Goal: Information Seeking & Learning: Learn about a topic

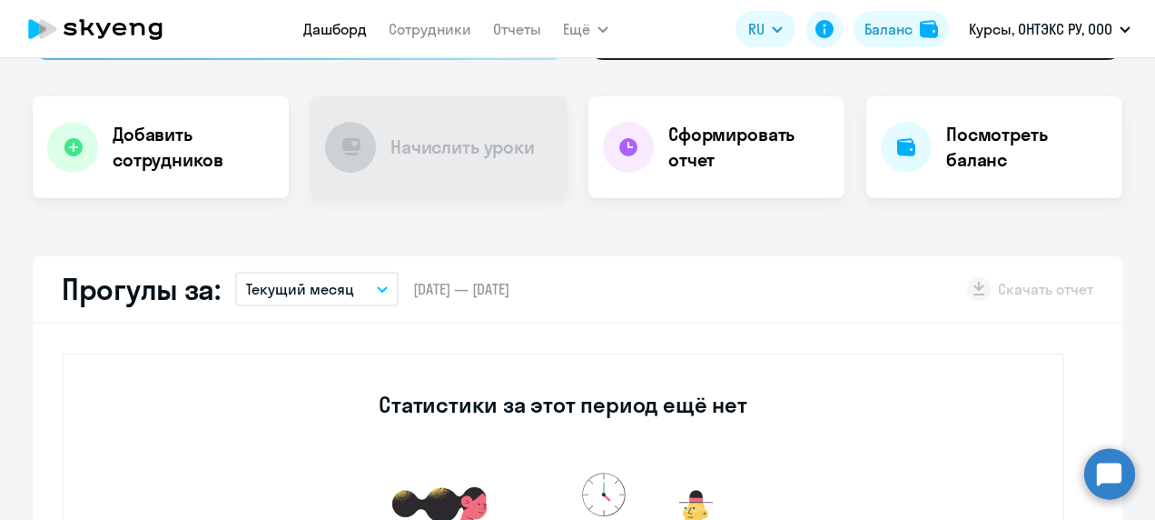
scroll to position [347, 0]
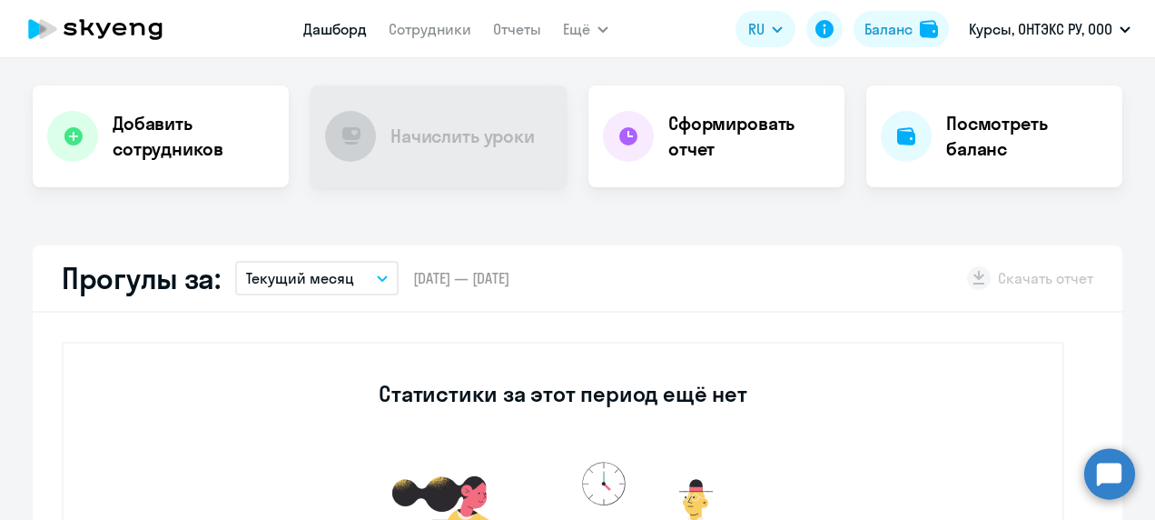
click at [370, 282] on button "Текущий месяц" at bounding box center [316, 278] width 163 height 35
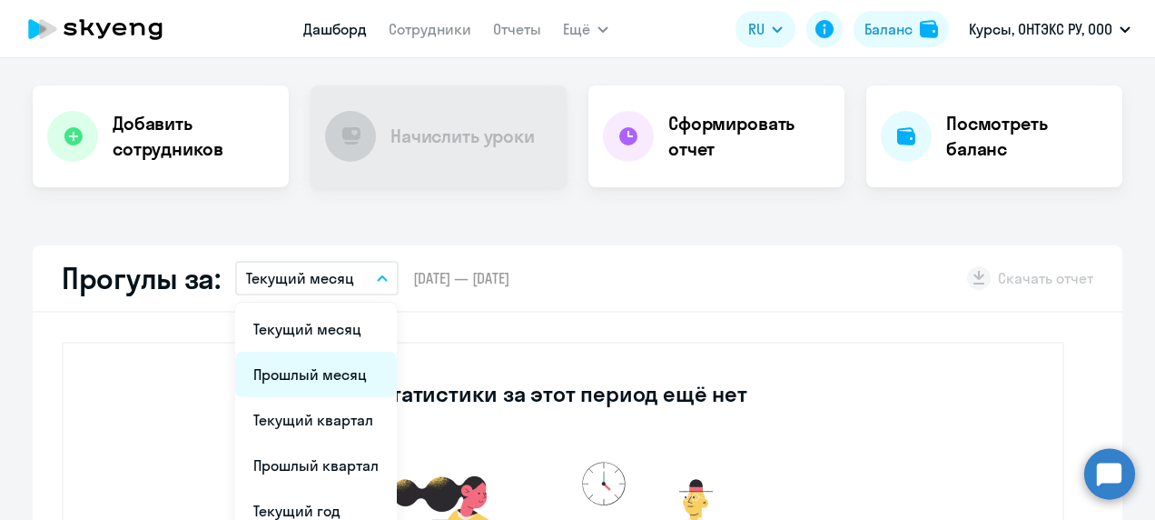
click at [315, 376] on li "Прошлый месяц" at bounding box center [316, 374] width 162 height 45
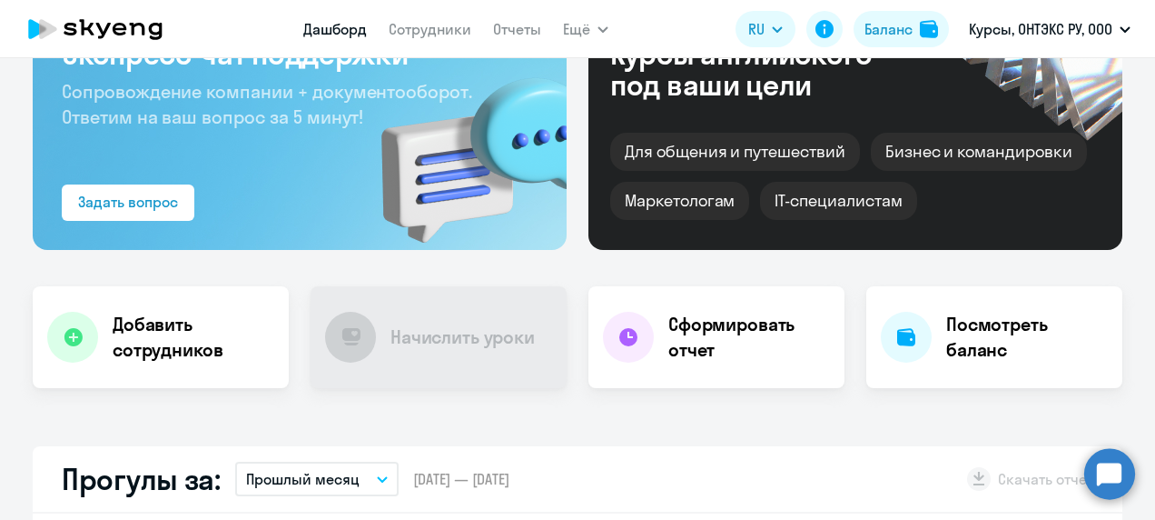
scroll to position [0, 0]
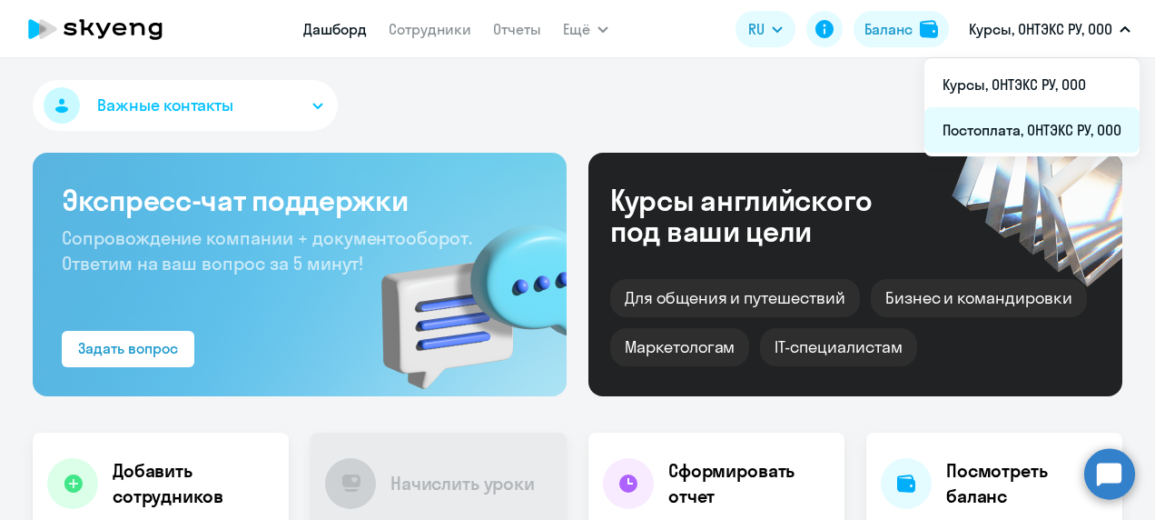
click at [995, 125] on li "Постоплата, ОНТЭКС РУ, ООО" at bounding box center [1032, 129] width 215 height 45
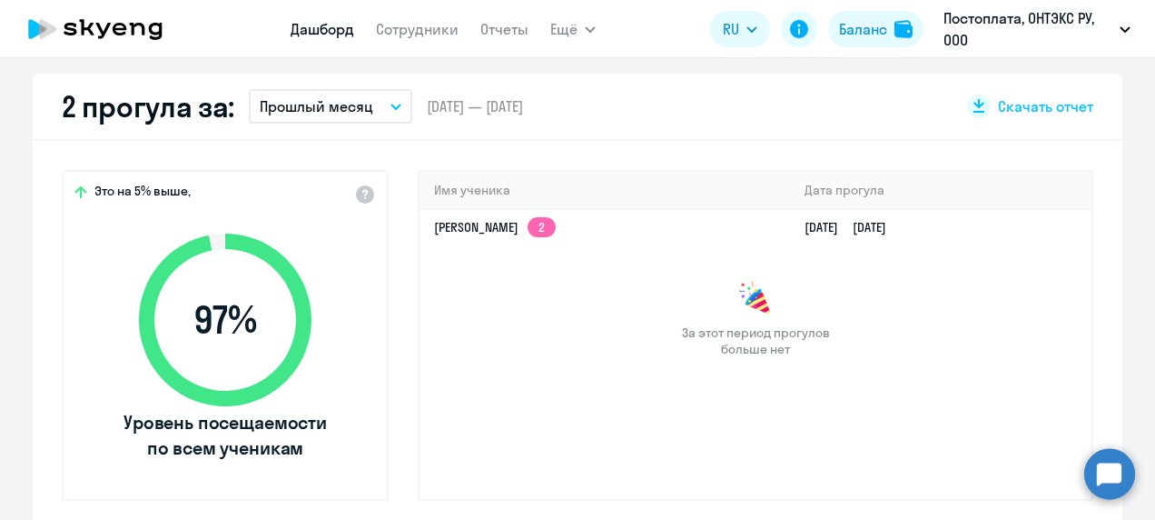
scroll to position [550, 0]
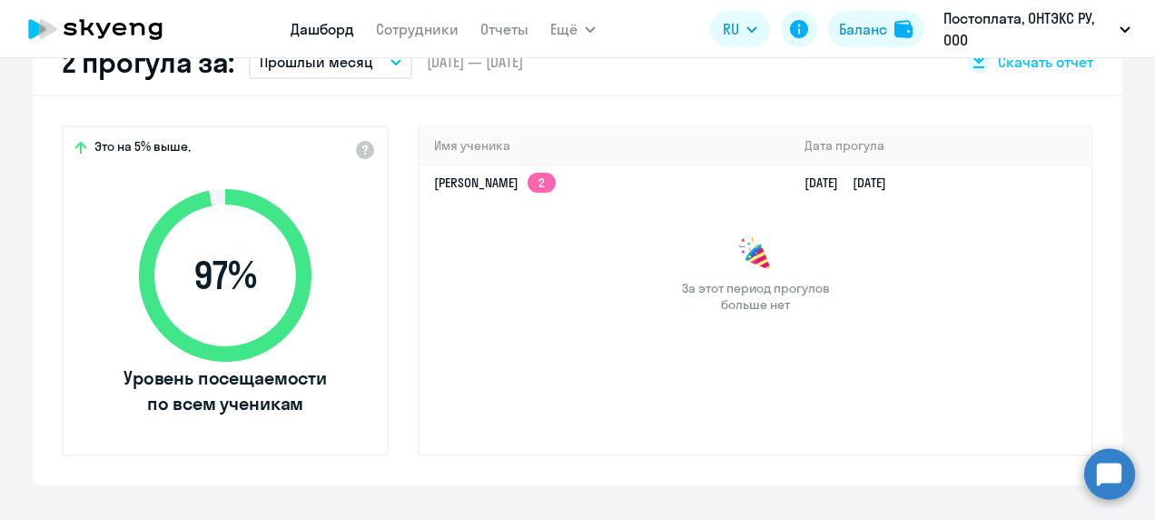
select select "30"
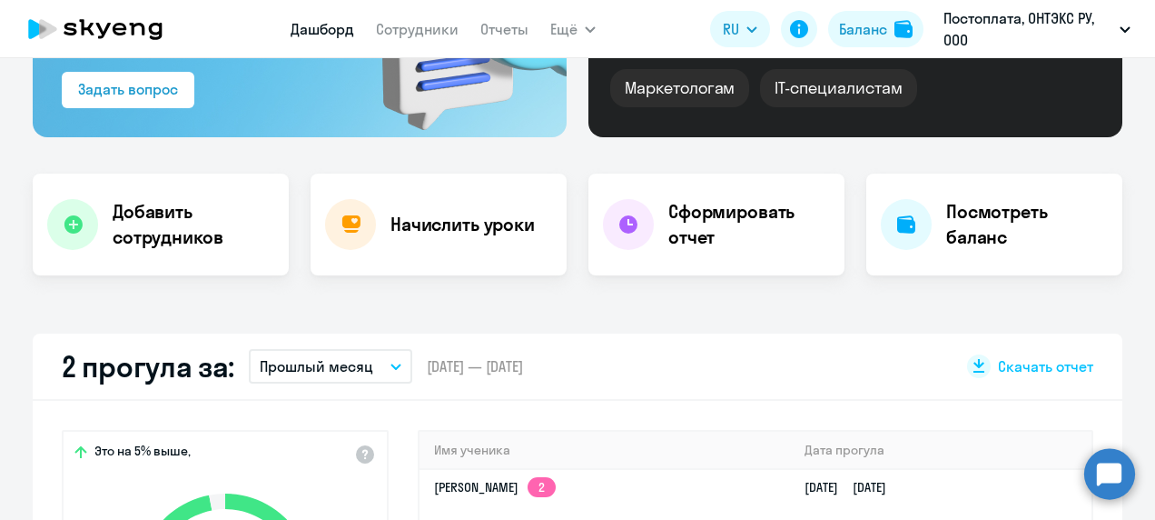
scroll to position [246, 0]
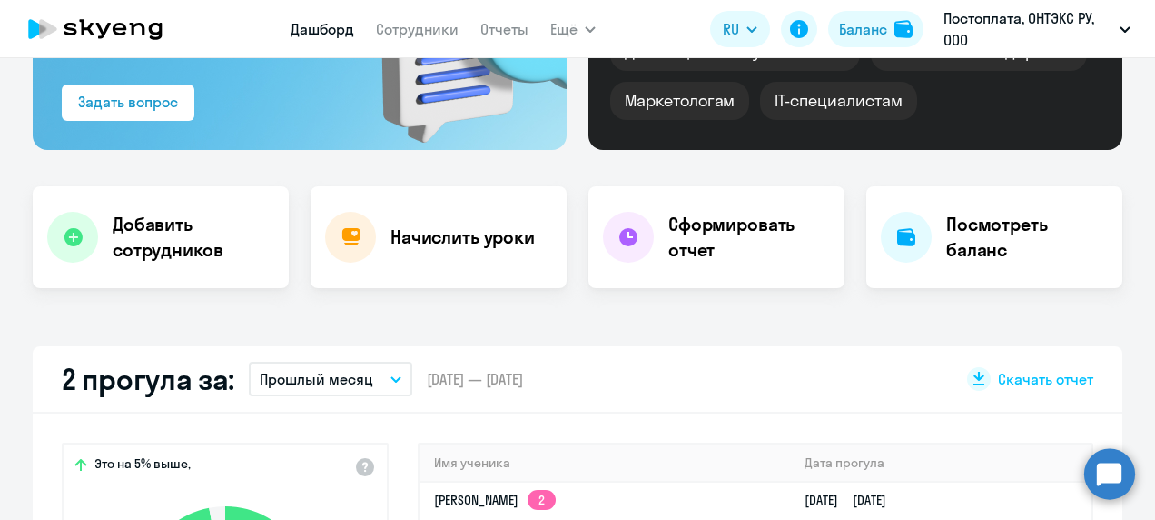
click at [391, 376] on icon "button" at bounding box center [396, 379] width 11 height 6
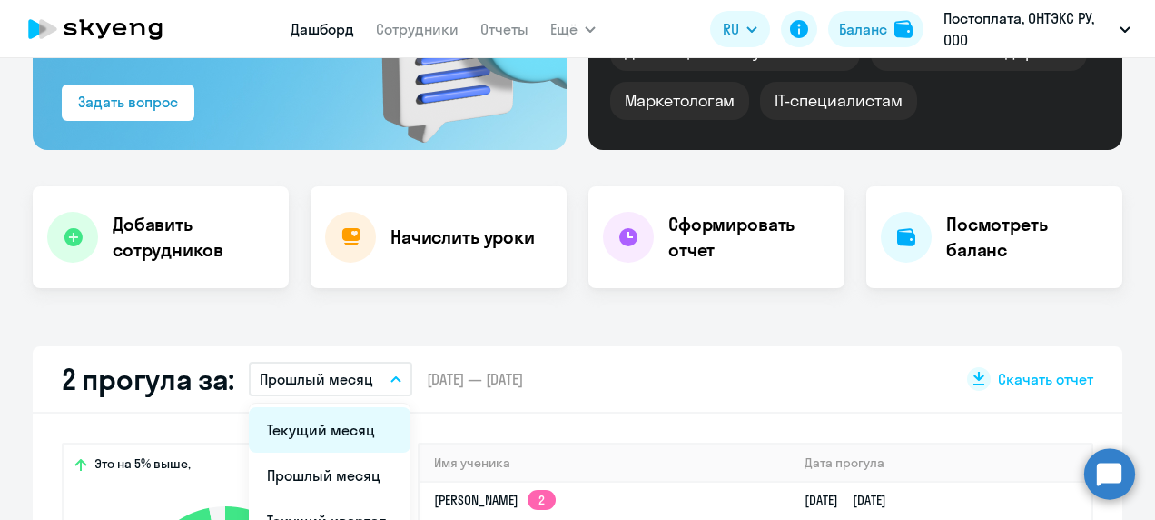
click at [356, 428] on li "Текущий месяц" at bounding box center [330, 429] width 162 height 45
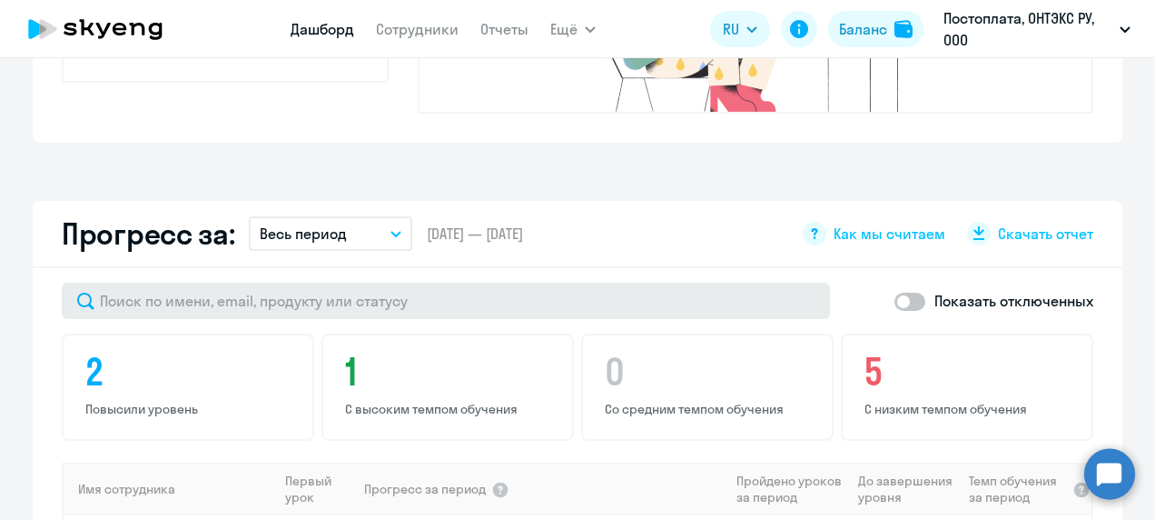
scroll to position [934, 0]
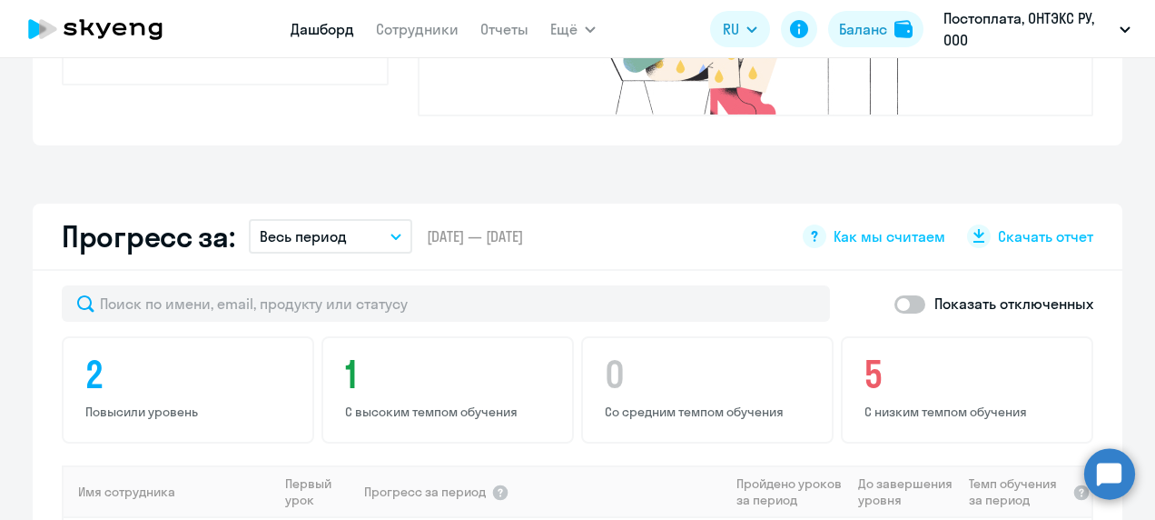
click at [392, 233] on icon "button" at bounding box center [396, 236] width 11 height 6
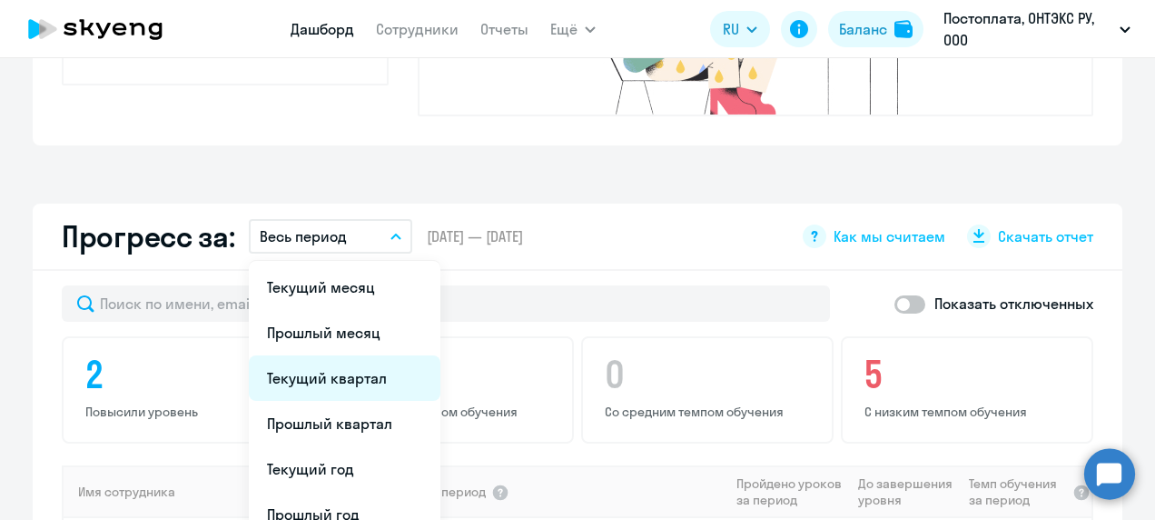
click at [348, 355] on li "Текущий квартал" at bounding box center [345, 377] width 192 height 45
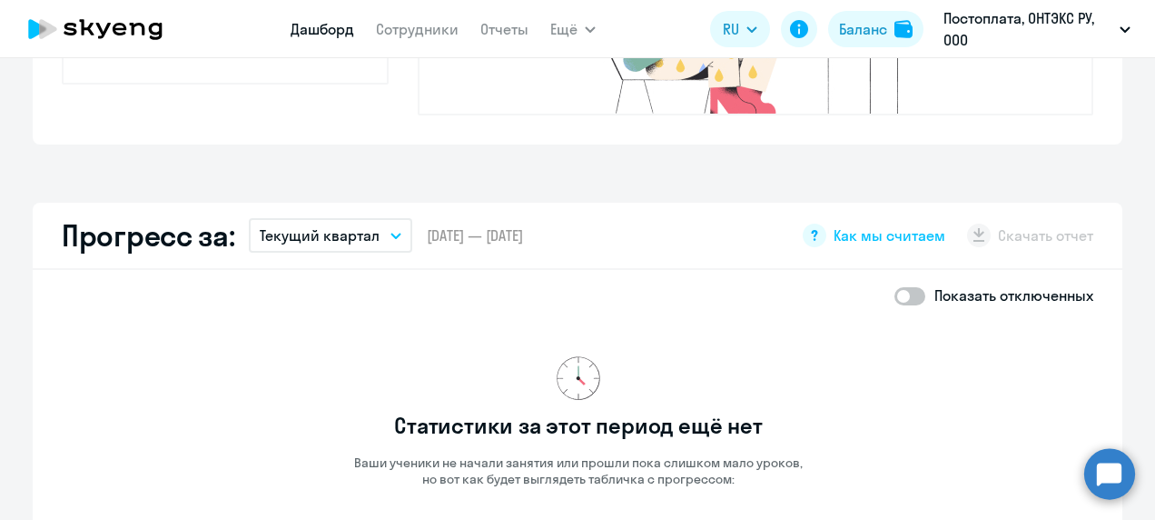
scroll to position [843, 0]
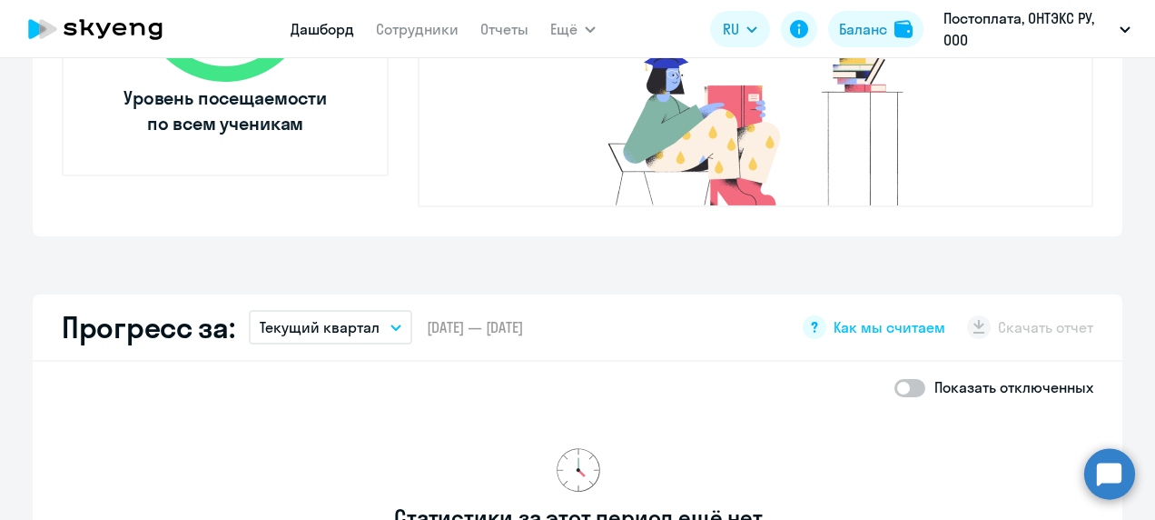
click at [391, 324] on icon "button" at bounding box center [396, 327] width 11 height 6
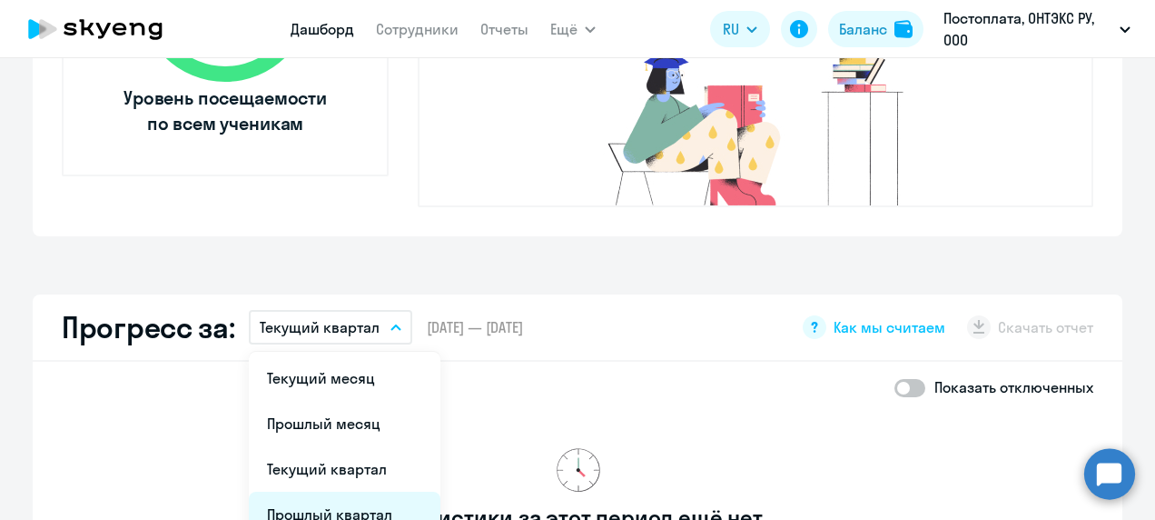
click at [342, 491] on li "Прошлый квартал" at bounding box center [345, 513] width 192 height 45
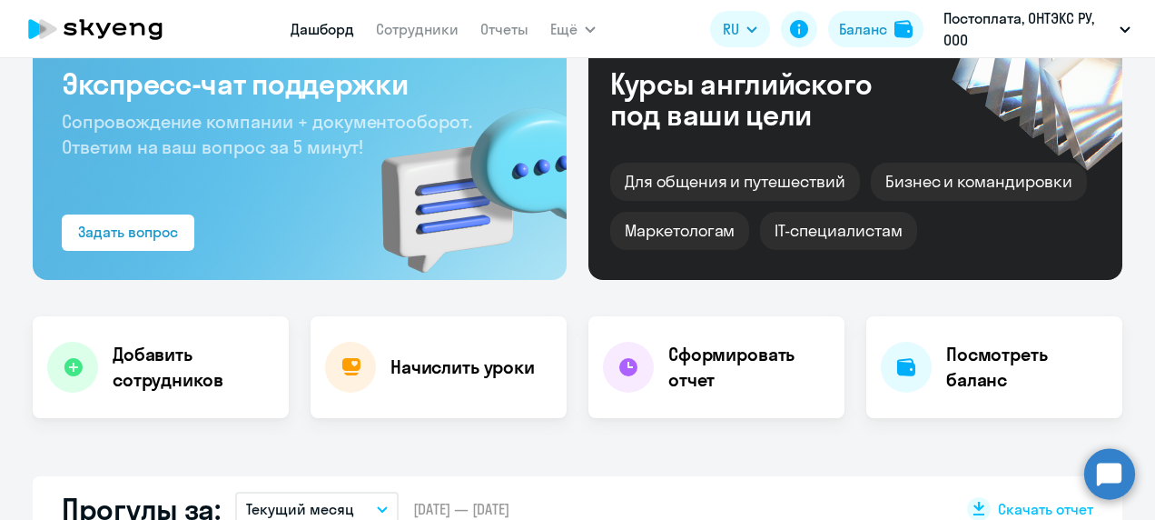
scroll to position [0, 0]
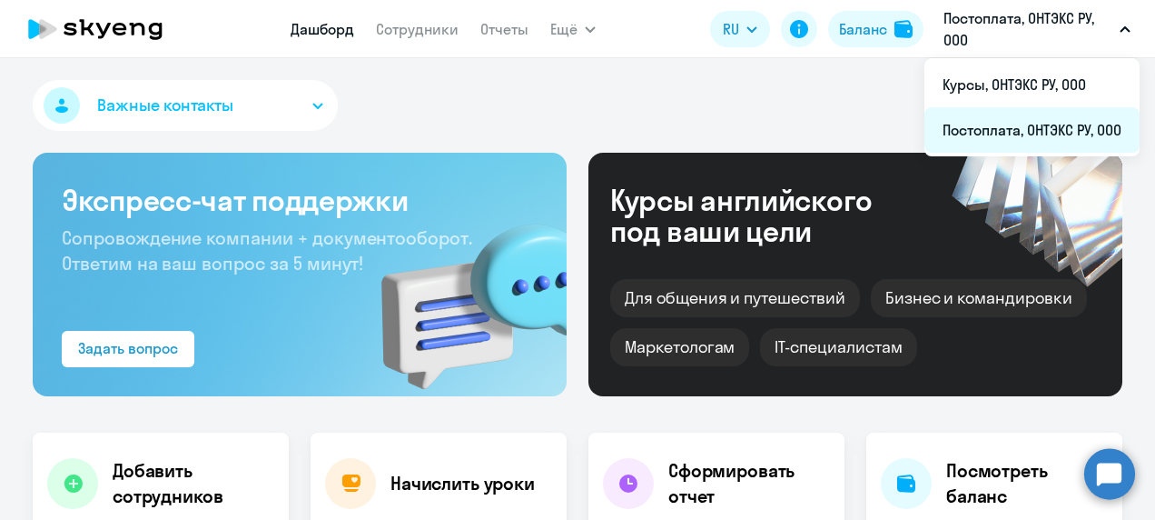
click at [1027, 127] on li "Постоплата, ОНТЭКС РУ, ООО" at bounding box center [1032, 129] width 215 height 45
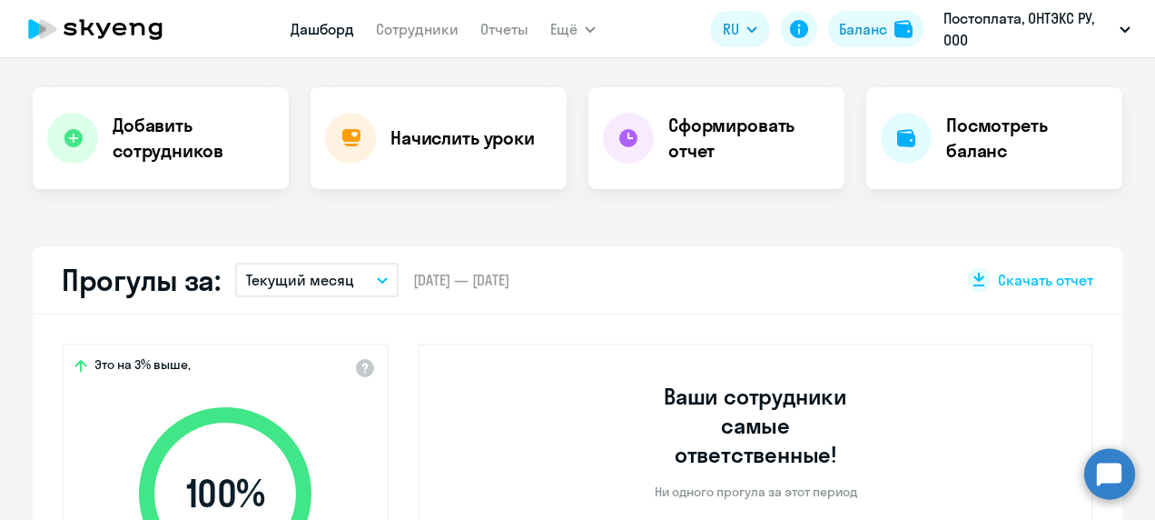
scroll to position [323, 0]
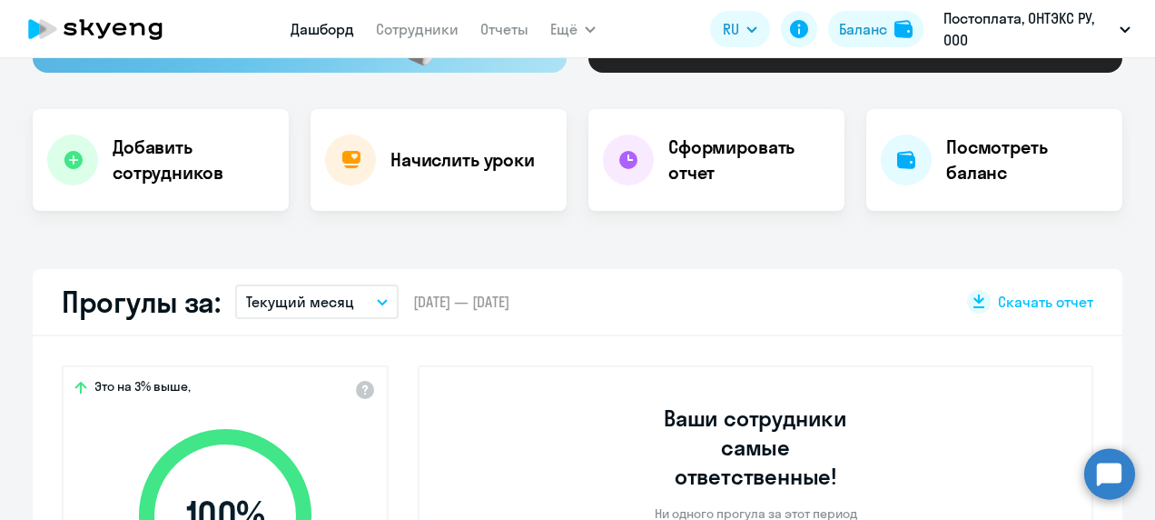
click at [381, 293] on button "Текущий месяц" at bounding box center [316, 301] width 163 height 35
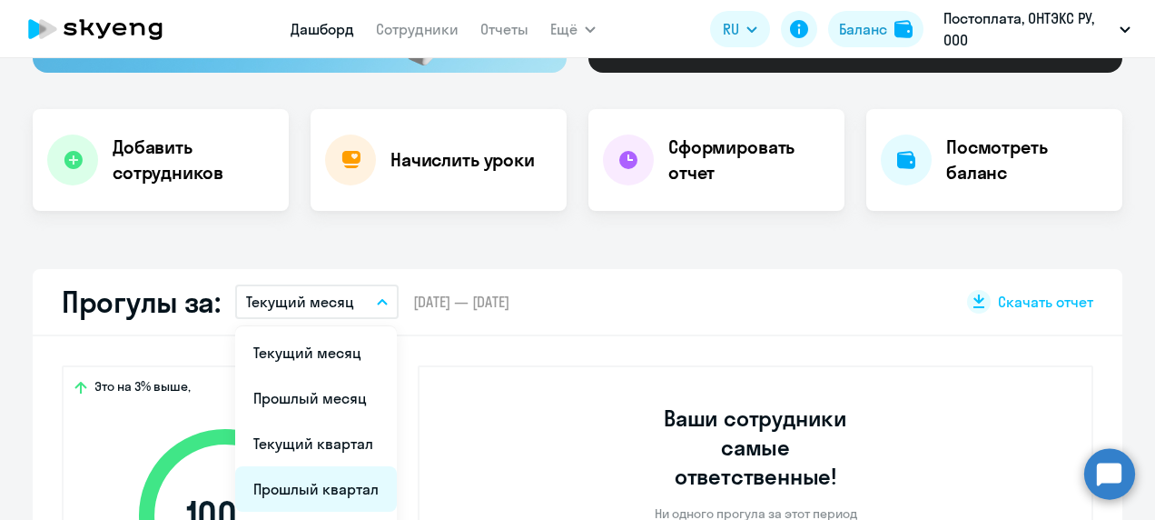
click at [327, 490] on li "Прошлый квартал" at bounding box center [316, 488] width 162 height 45
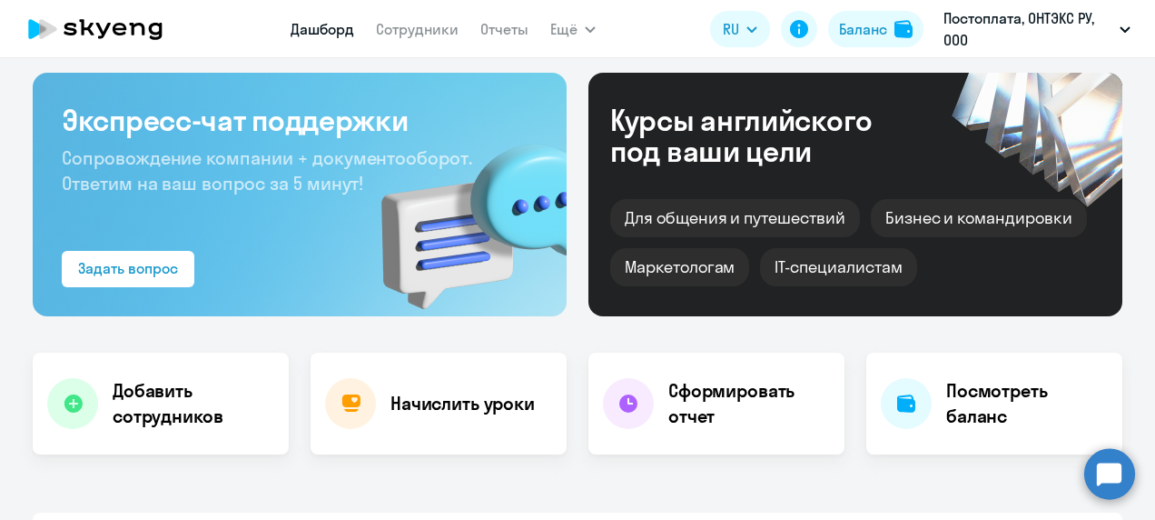
scroll to position [0, 0]
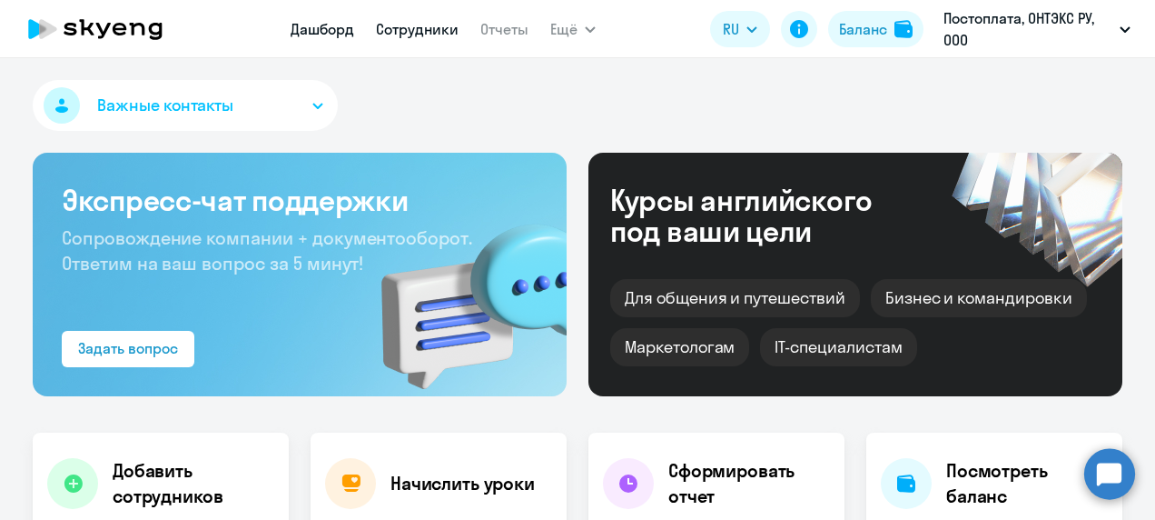
click at [414, 25] on link "Сотрудники" at bounding box center [417, 29] width 83 height 18
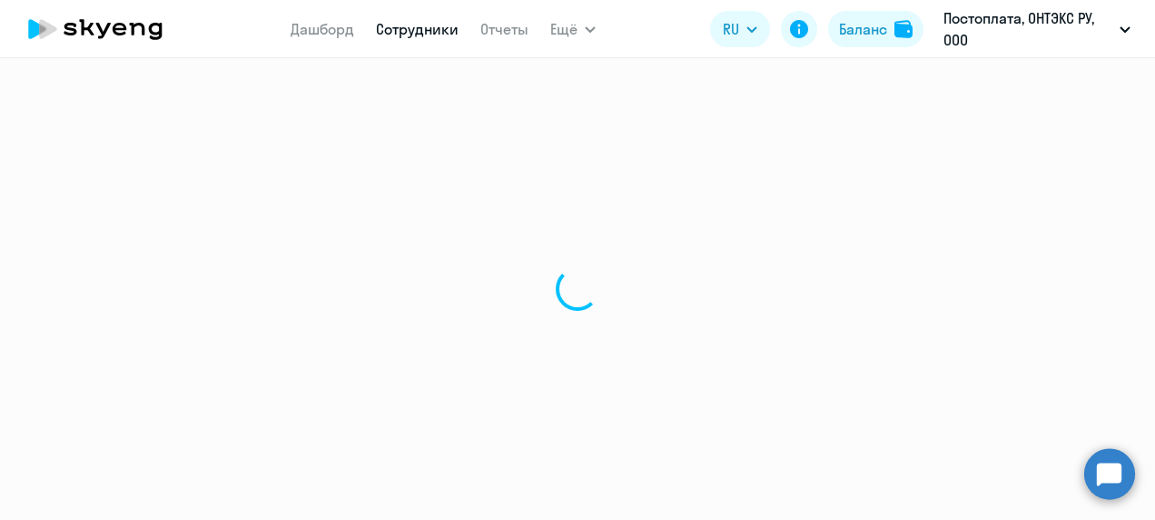
select select "30"
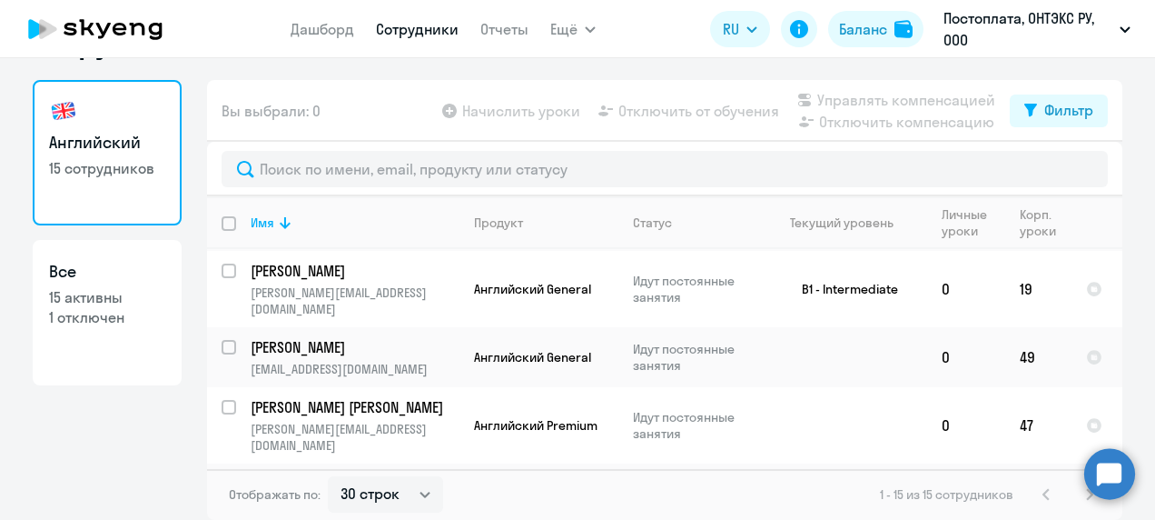
scroll to position [670, 0]
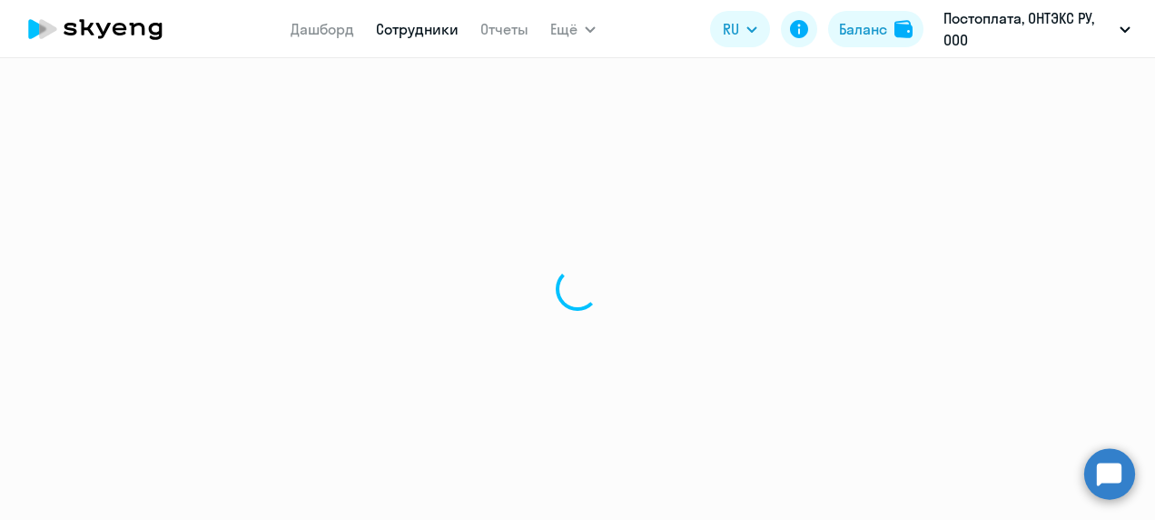
select select "english"
